Goal: Task Accomplishment & Management: Complete application form

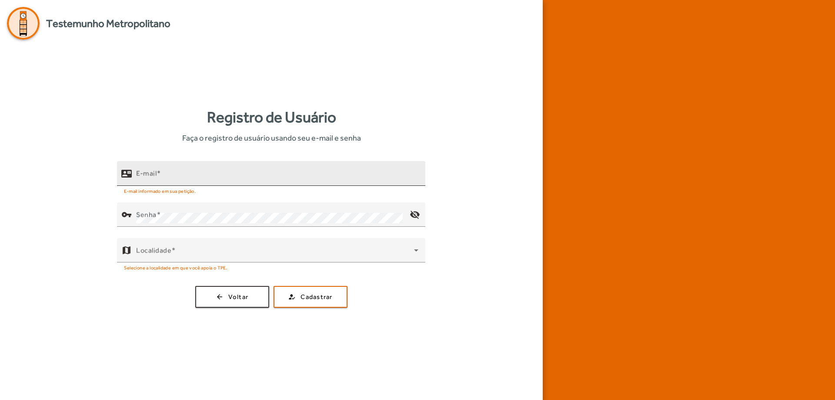
click at [192, 177] on input "E-mail" at bounding box center [277, 177] width 282 height 10
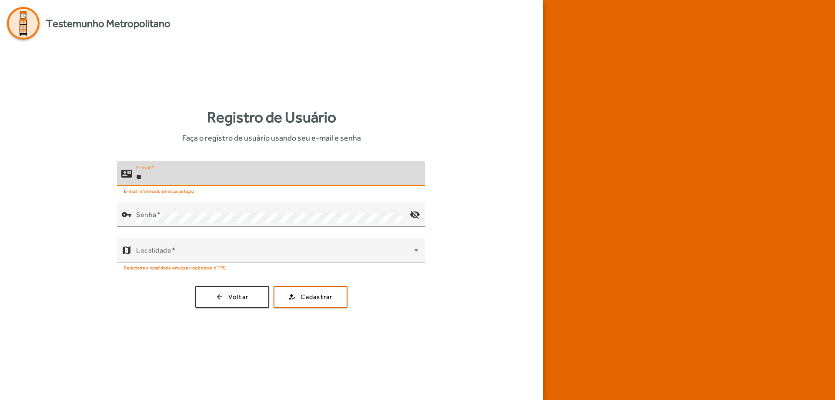
type input "*"
type input "**********"
click at [193, 224] on div "Senha" at bounding box center [269, 214] width 267 height 24
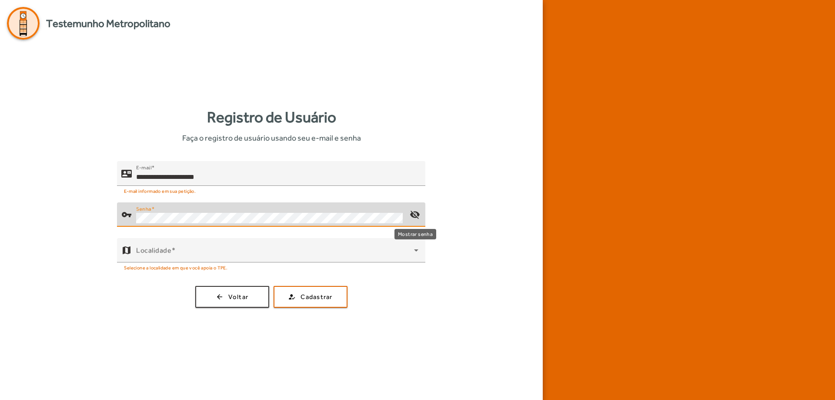
click at [413, 215] on mat-icon "visibility_off" at bounding box center [415, 214] width 21 height 21
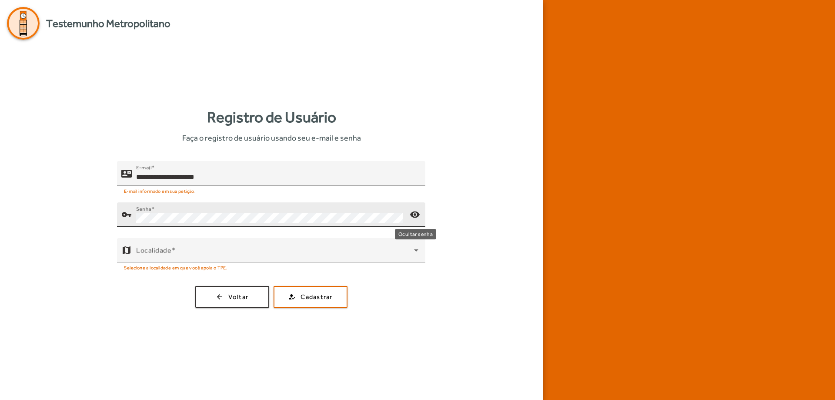
click at [417, 215] on mat-icon "visibility" at bounding box center [415, 214] width 21 height 21
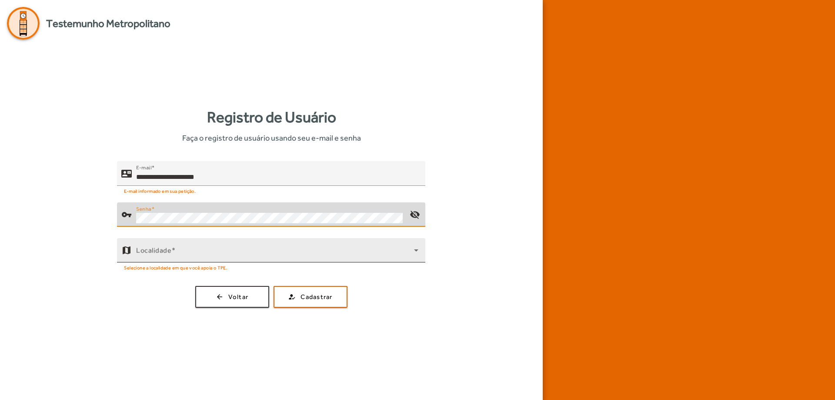
click at [176, 254] on span at bounding box center [275, 253] width 278 height 10
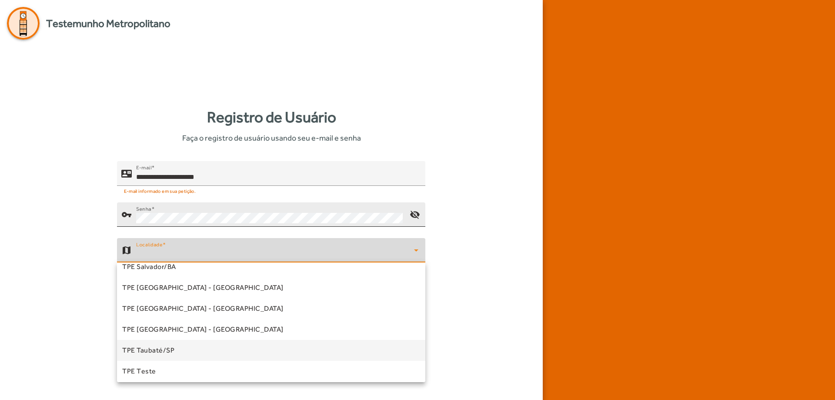
scroll to position [220, 0]
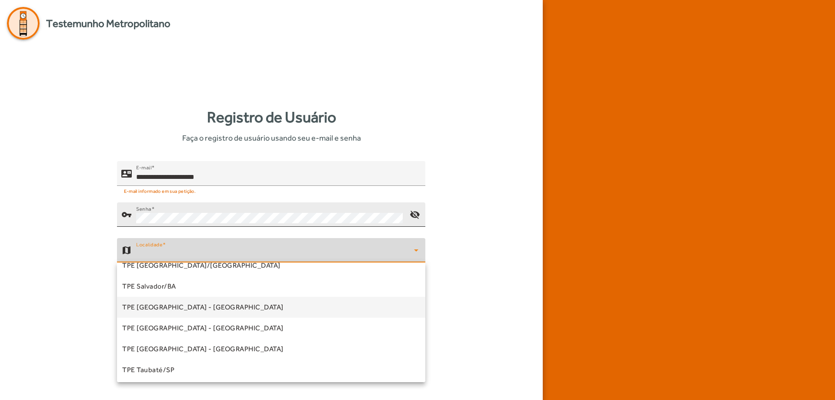
click at [183, 305] on span "TPE [GEOGRAPHIC_DATA] - [GEOGRAPHIC_DATA]" at bounding box center [202, 307] width 161 height 10
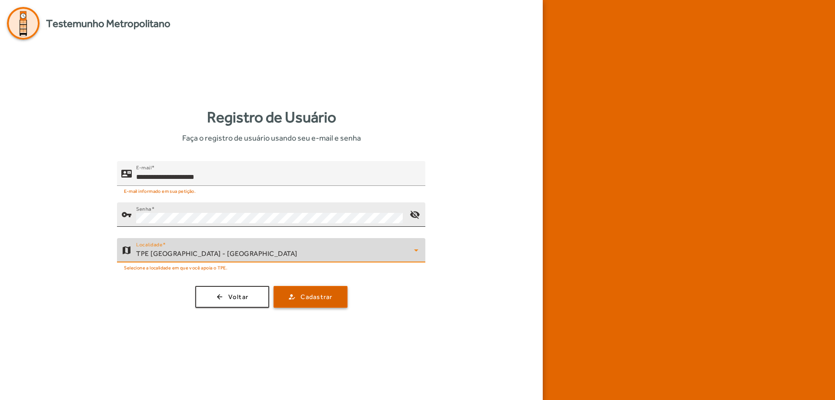
click at [330, 294] on span "Cadastrar" at bounding box center [317, 297] width 32 height 10
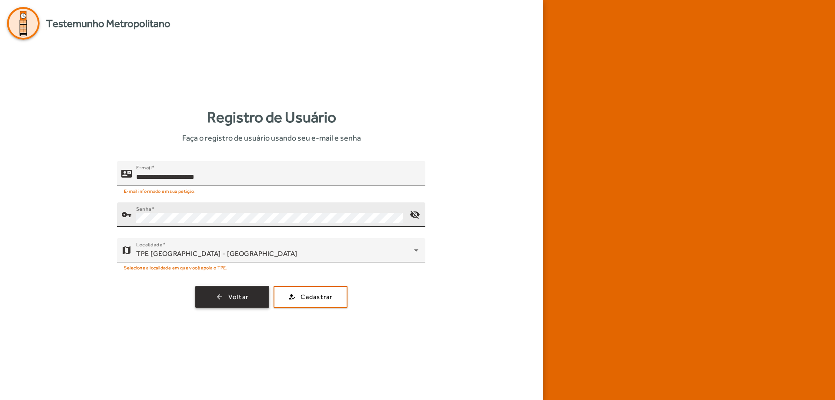
click at [243, 294] on span "Voltar" at bounding box center [238, 297] width 20 height 10
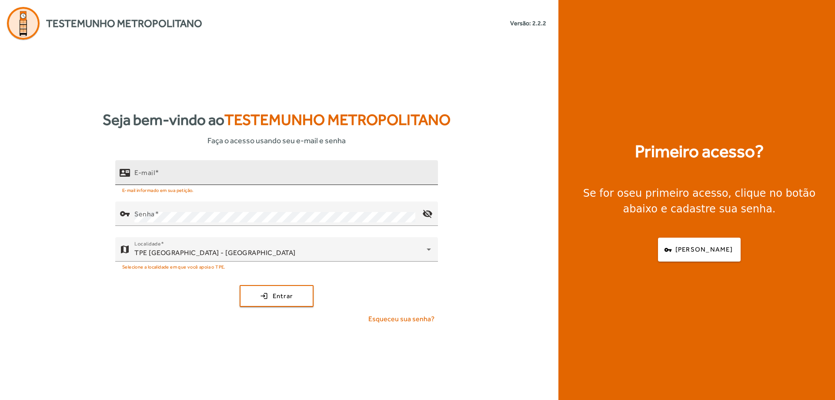
click at [152, 173] on mat-label "E-mail" at bounding box center [144, 172] width 20 height 8
click at [152, 173] on input "E-mail" at bounding box center [282, 176] width 297 height 10
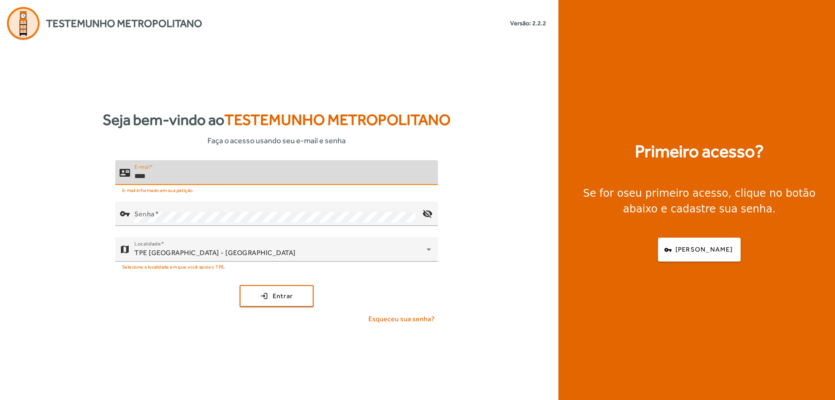
type input "**********"
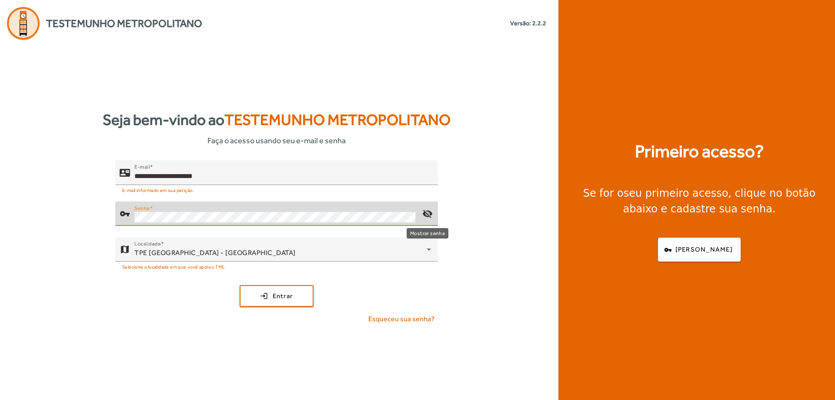
click at [429, 214] on mat-icon "visibility_off" at bounding box center [427, 213] width 21 height 21
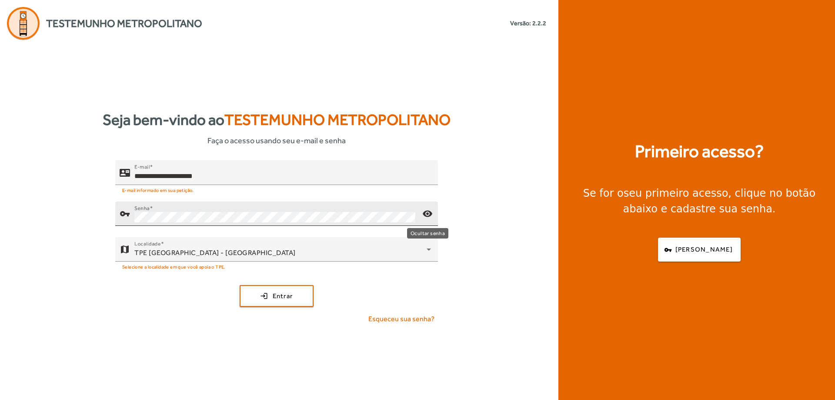
click at [429, 214] on mat-icon "visibility" at bounding box center [427, 213] width 21 height 21
click at [278, 288] on span "submit" at bounding box center [277, 295] width 72 height 21
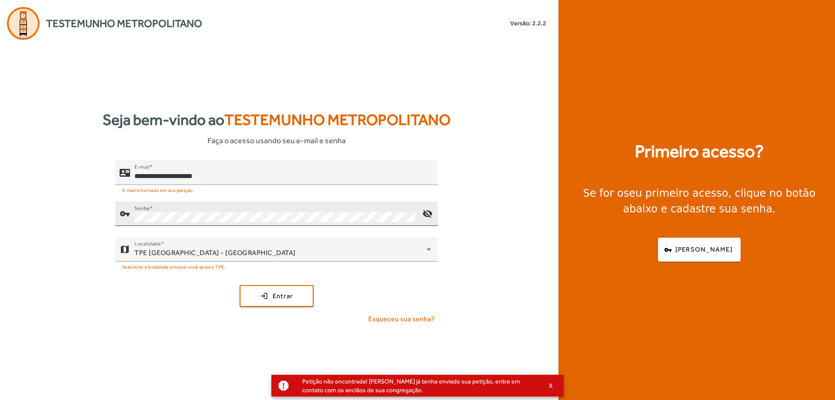
click at [436, 80] on div "**********" at bounding box center [276, 220] width 553 height 360
